Goal: Transaction & Acquisition: Subscribe to service/newsletter

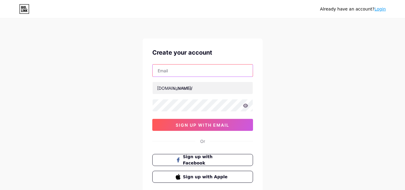
click at [177, 72] on input "text" at bounding box center [203, 71] width 100 height 12
paste input "[EMAIL_ADDRESS][DOMAIN_NAME]"
type input "[EMAIL_ADDRESS][DOMAIN_NAME]"
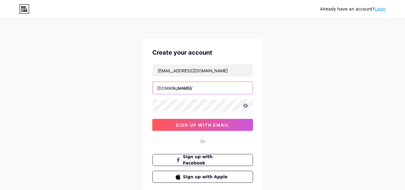
click at [185, 88] on input "text" at bounding box center [203, 88] width 100 height 12
paste input "brisbaneinformation"
type input "brisbaneinformation"
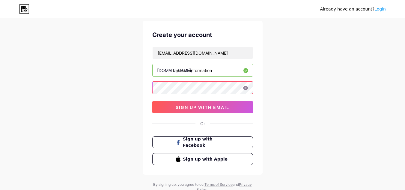
scroll to position [30, 0]
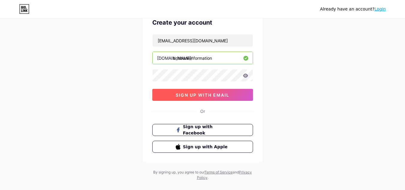
click at [218, 96] on span "sign up with email" at bounding box center [203, 94] width 54 height 5
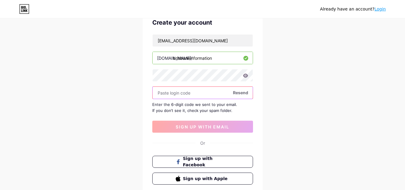
click at [183, 90] on input "text" at bounding box center [203, 93] width 100 height 12
paste input "337188"
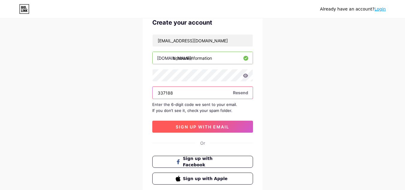
type input "337188"
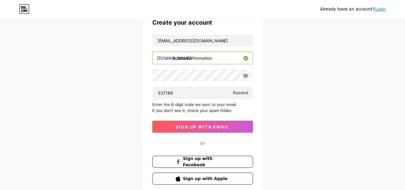
drag, startPoint x: 220, startPoint y: 126, endPoint x: 255, endPoint y: 124, distance: 34.5
click at [220, 126] on span "sign up with email" at bounding box center [203, 126] width 54 height 5
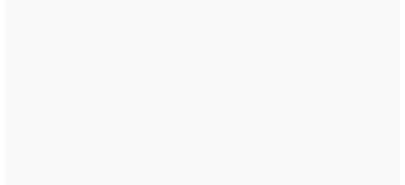
scroll to position [0, 0]
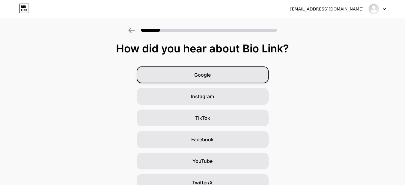
click at [228, 80] on div "Google" at bounding box center [203, 75] width 132 height 17
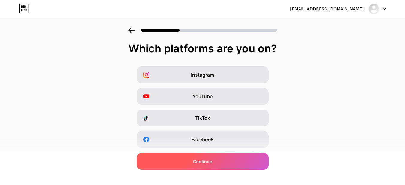
click at [222, 165] on div "Continue" at bounding box center [203, 161] width 132 height 17
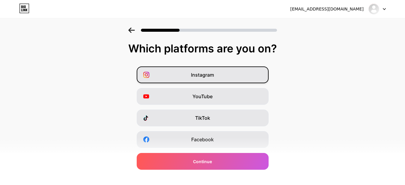
click at [209, 80] on div "Instagram" at bounding box center [203, 75] width 132 height 17
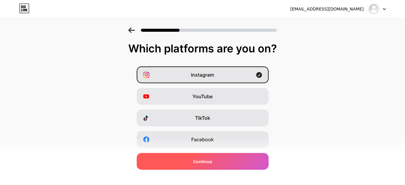
click at [203, 162] on span "Continue" at bounding box center [202, 162] width 19 height 6
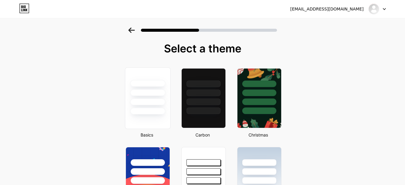
click at [165, 102] on div at bounding box center [147, 102] width 35 height 7
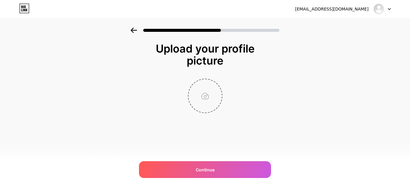
click at [209, 94] on input "file" at bounding box center [204, 95] width 33 height 33
type input "C:\fakepath\Brisbane Information.png"
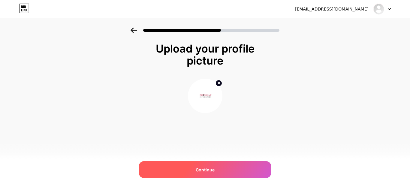
click at [217, 169] on div "Continue" at bounding box center [205, 169] width 132 height 17
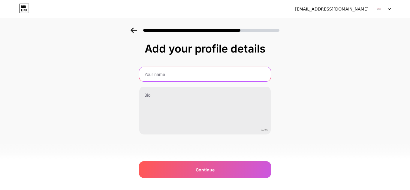
click at [170, 77] on input "text" at bounding box center [204, 74] width 131 height 14
paste input "Brisbane Information"
type input "Brisbane Information"
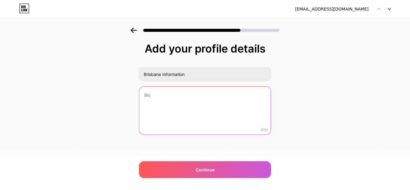
click at [164, 96] on textarea at bounding box center [204, 111] width 131 height 48
paste textarea "Brisbane Information is here to guide you through the best experiences this won…"
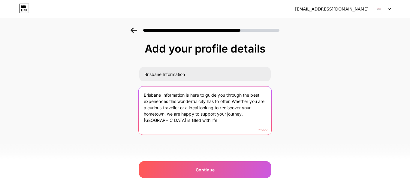
drag, startPoint x: 246, startPoint y: 118, endPoint x: 249, endPoint y: 123, distance: 6.2
click at [249, 123] on textarea "Brisbane Information is here to guide you through the best experiences this won…" at bounding box center [205, 110] width 133 height 49
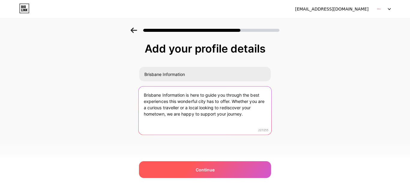
type textarea "Brisbane Information is here to guide you through the best experiences this won…"
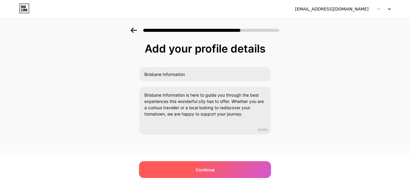
click at [231, 175] on div "Continue" at bounding box center [205, 169] width 132 height 17
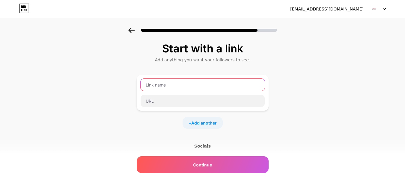
click at [168, 87] on input "text" at bounding box center [203, 85] width 124 height 12
paste input "[URL][DOMAIN_NAME]"
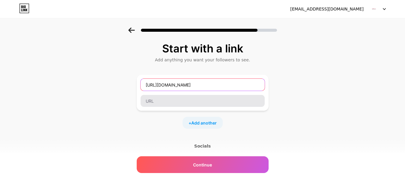
type input "[URL][DOMAIN_NAME]"
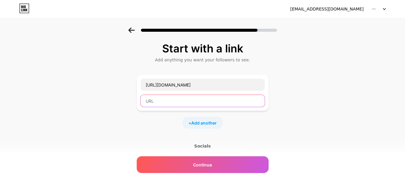
click at [169, 100] on input "text" at bounding box center [203, 101] width 124 height 12
paste input "[URL][DOMAIN_NAME]"
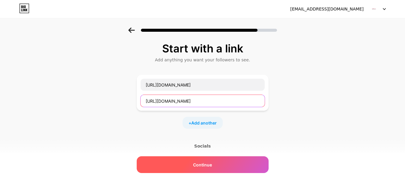
type input "[URL][DOMAIN_NAME]"
click at [212, 164] on span "Continue" at bounding box center [202, 165] width 19 height 6
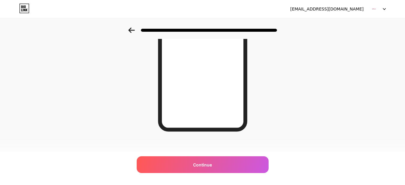
scroll to position [116, 0]
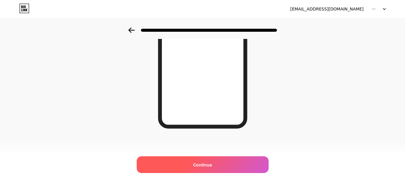
click at [215, 161] on div "Continue" at bounding box center [203, 165] width 132 height 17
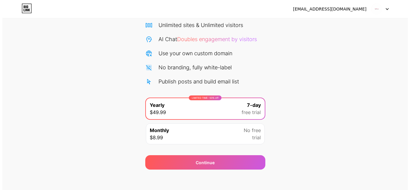
scroll to position [52, 0]
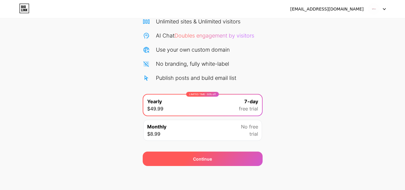
click at [247, 154] on div "Continue" at bounding box center [203, 159] width 120 height 14
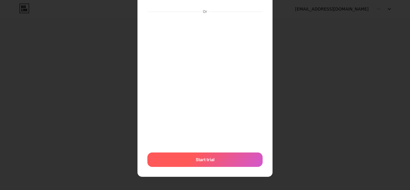
click at [226, 158] on div "Start trial" at bounding box center [204, 159] width 115 height 14
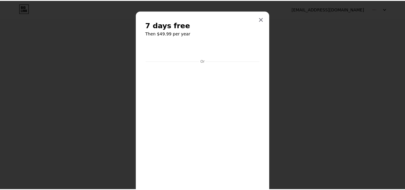
scroll to position [0, 0]
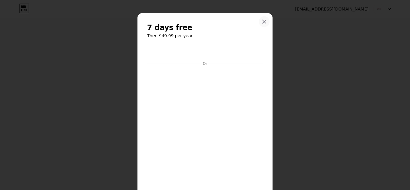
click at [259, 20] on div at bounding box center [264, 21] width 11 height 11
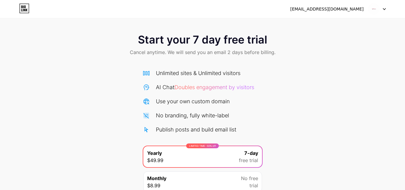
click at [382, 10] on div at bounding box center [377, 9] width 17 height 11
click at [333, 7] on div "[EMAIL_ADDRESS][DOMAIN_NAME]" at bounding box center [328, 9] width 74 height 6
click at [20, 5] on icon at bounding box center [24, 8] width 9 height 9
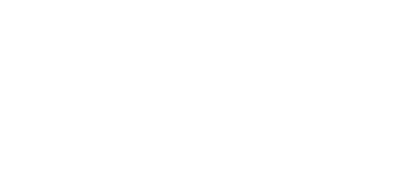
click at [23, 0] on html at bounding box center [205, 0] width 410 height 0
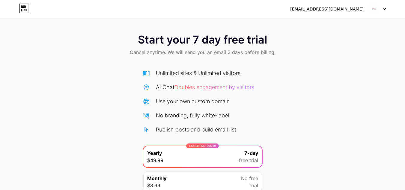
click at [21, 10] on icon at bounding box center [24, 9] width 10 height 10
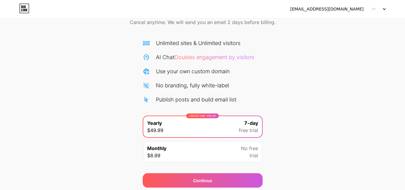
scroll to position [52, 0]
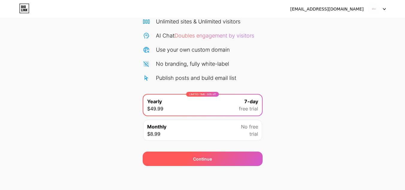
click at [230, 159] on div "Continue" at bounding box center [203, 159] width 120 height 14
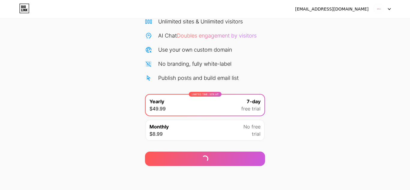
click at [199, 131] on div "Monthly $8.99 No free trial" at bounding box center [205, 130] width 119 height 21
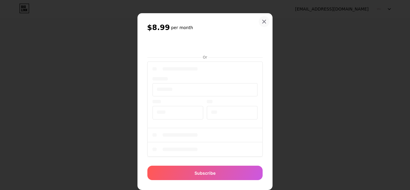
click at [262, 24] on div at bounding box center [264, 21] width 11 height 11
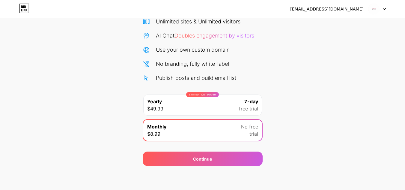
scroll to position [0, 0]
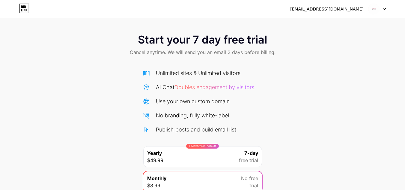
click at [359, 12] on div "[EMAIL_ADDRESS][DOMAIN_NAME]" at bounding box center [339, 9] width 96 height 11
click at [362, 10] on div "[EMAIL_ADDRESS][DOMAIN_NAME]" at bounding box center [328, 9] width 74 height 6
click at [377, 11] on img at bounding box center [374, 8] width 11 height 11
click at [326, 9] on div "[EMAIL_ADDRESS][DOMAIN_NAME]" at bounding box center [328, 9] width 74 height 6
click at [20, 9] on icon at bounding box center [24, 8] width 9 height 9
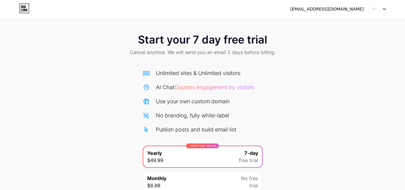
click at [25, 10] on icon at bounding box center [25, 10] width 2 height 3
click at [31, 9] on div "[EMAIL_ADDRESS][DOMAIN_NAME] Logout" at bounding box center [202, 9] width 405 height 11
click at [26, 9] on icon at bounding box center [27, 10] width 2 height 3
